Goal: Information Seeking & Learning: Find specific page/section

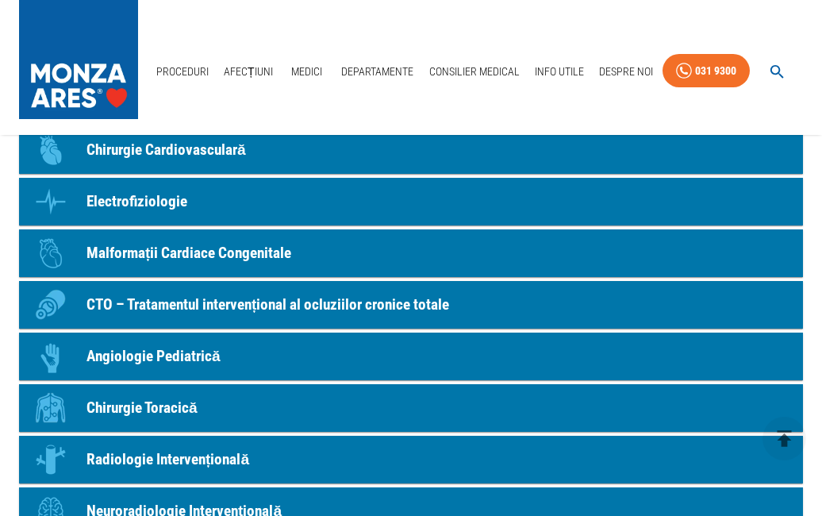
scroll to position [1745, 0]
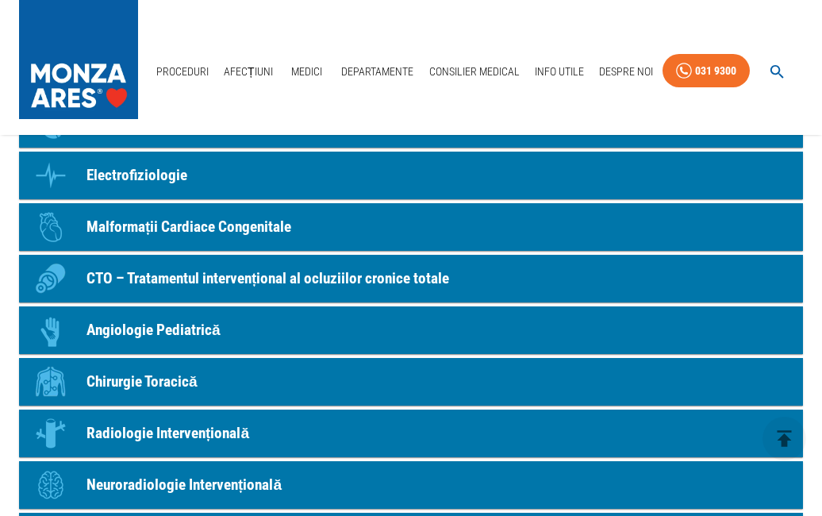
click at [401, 44] on link "Icon Cardiologie Intervențională" at bounding box center [411, 21] width 784 height 48
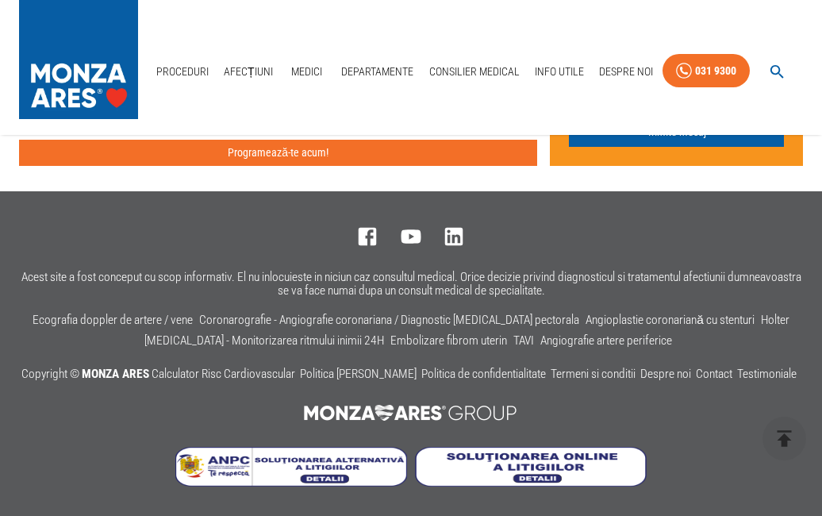
scroll to position [6586, 0]
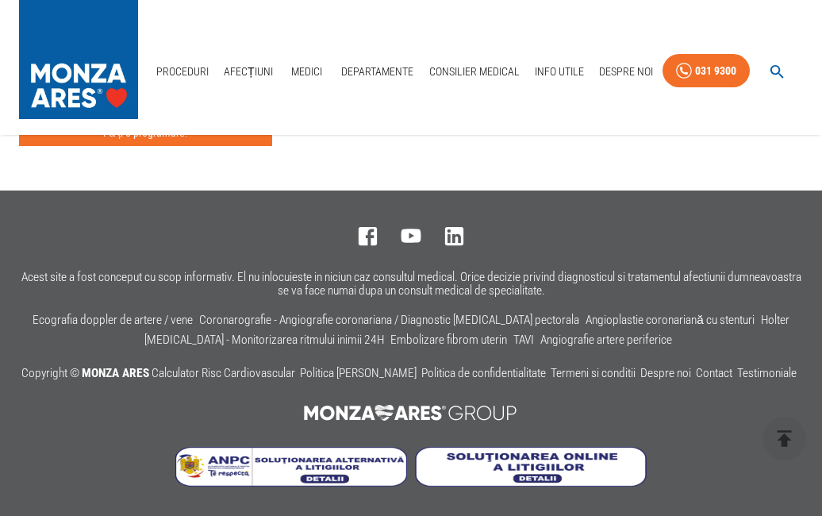
scroll to position [5950, 0]
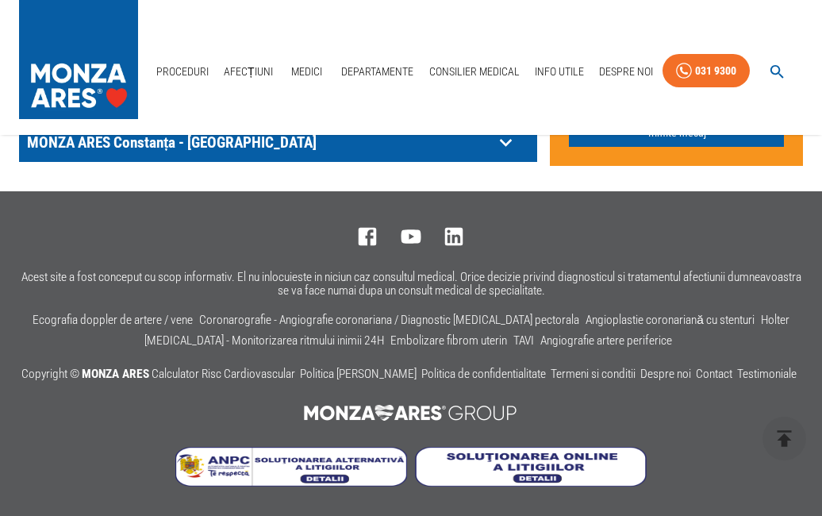
scroll to position [1666, 0]
click at [244, 25] on link "prețuri CAS Spitalul ARES Cluj- Napoca" at bounding box center [157, 17] width 235 height 15
